Goal: Task Accomplishment & Management: Use online tool/utility

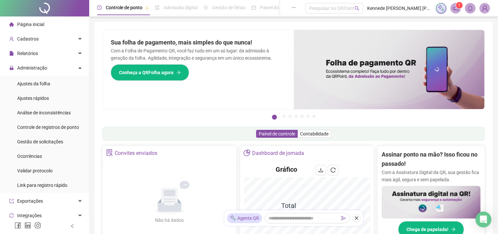
scroll to position [120, 0]
click at [354, 220] on icon "close" at bounding box center [356, 218] width 5 height 5
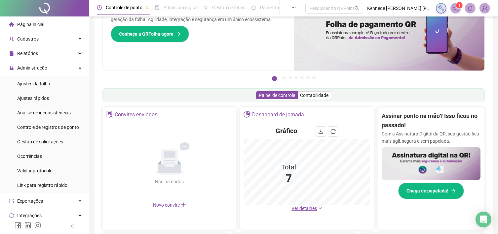
scroll to position [66, 0]
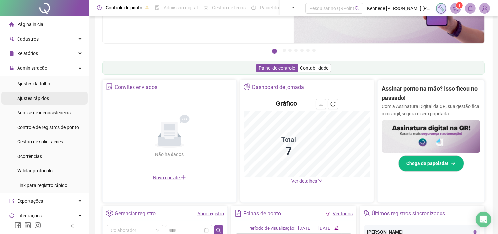
click at [45, 98] on span "Ajustes rápidos" at bounding box center [33, 98] width 32 height 5
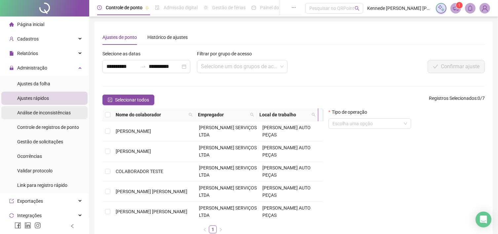
click at [48, 110] on span "Análise de inconsistências" at bounding box center [44, 112] width 54 height 5
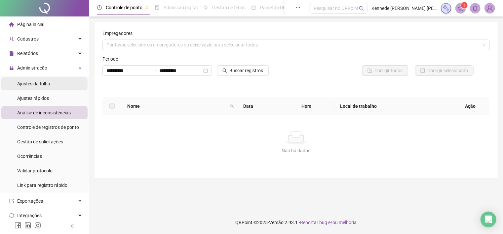
click at [52, 82] on li "Ajustes da folha" at bounding box center [44, 83] width 86 height 13
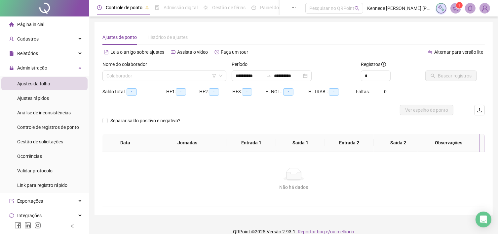
type input "**********"
click at [219, 79] on span at bounding box center [164, 76] width 116 height 10
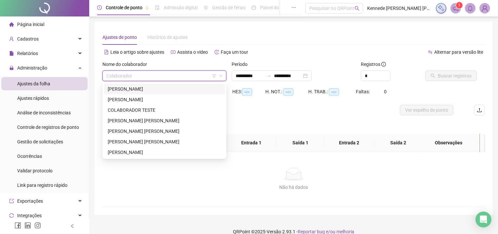
click at [188, 91] on div "[PERSON_NAME]" at bounding box center [164, 89] width 113 height 7
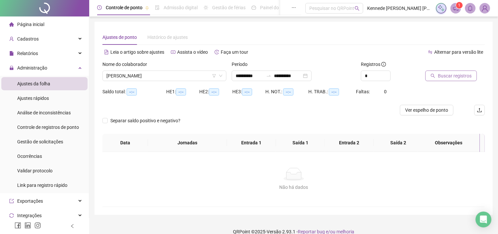
click at [455, 75] on span "Buscar registros" at bounding box center [455, 75] width 34 height 7
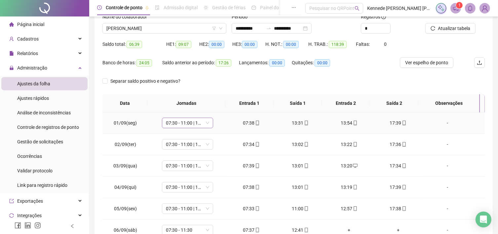
scroll to position [33, 0]
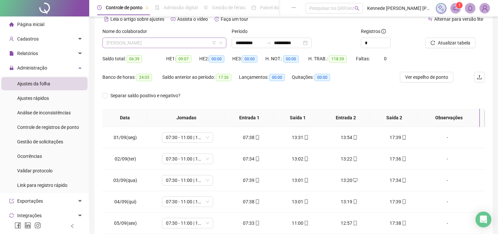
click at [178, 44] on span "[PERSON_NAME]" at bounding box center [164, 43] width 116 height 10
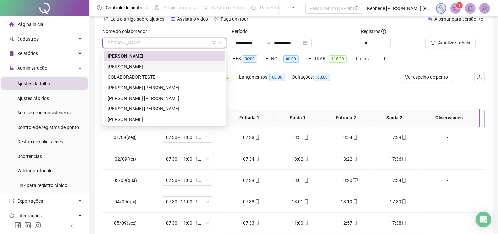
click at [158, 64] on div "[PERSON_NAME]" at bounding box center [164, 66] width 113 height 7
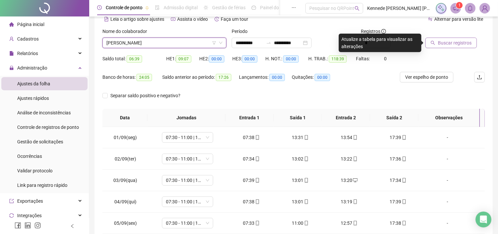
click at [454, 41] on span "Buscar registros" at bounding box center [455, 42] width 34 height 7
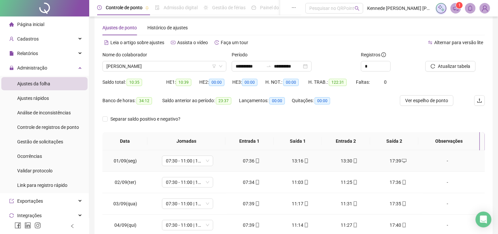
scroll to position [0, 0]
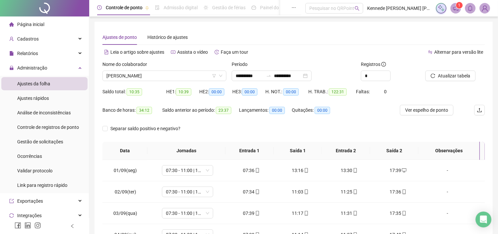
click at [62, 20] on li "Página inicial" at bounding box center [44, 24] width 86 height 13
